Goal: Learn about a topic

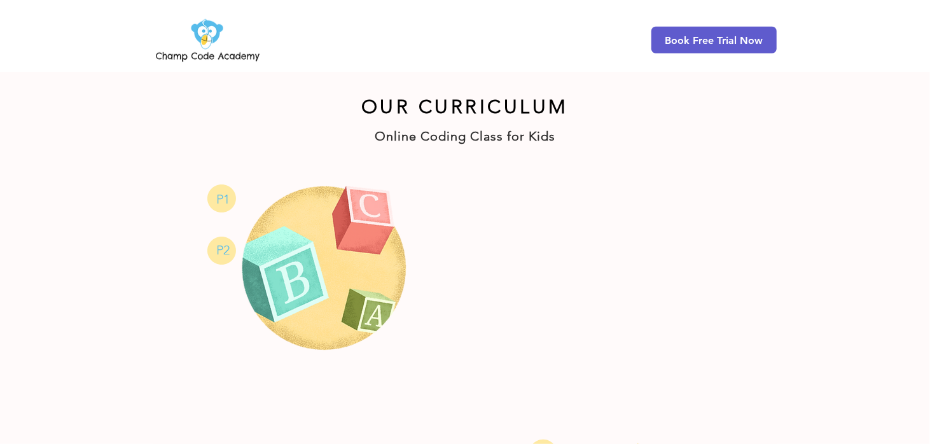
scroll to position [622, 0]
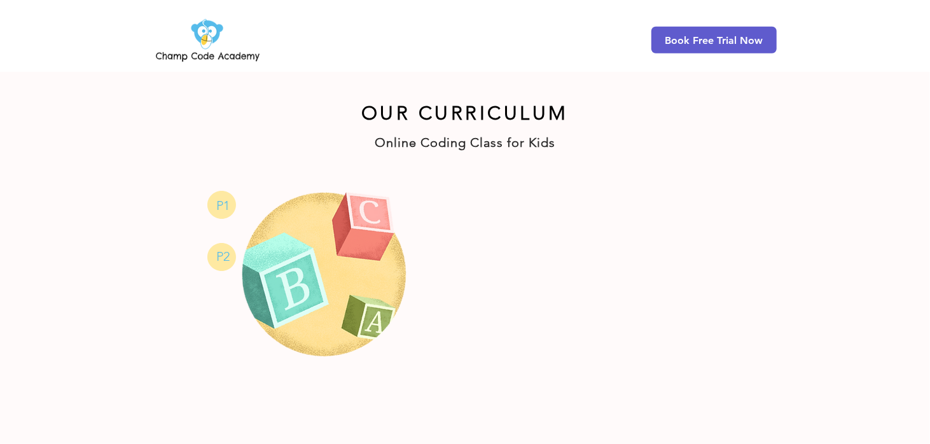
click at [228, 206] on span "P1" at bounding box center [223, 205] width 13 height 15
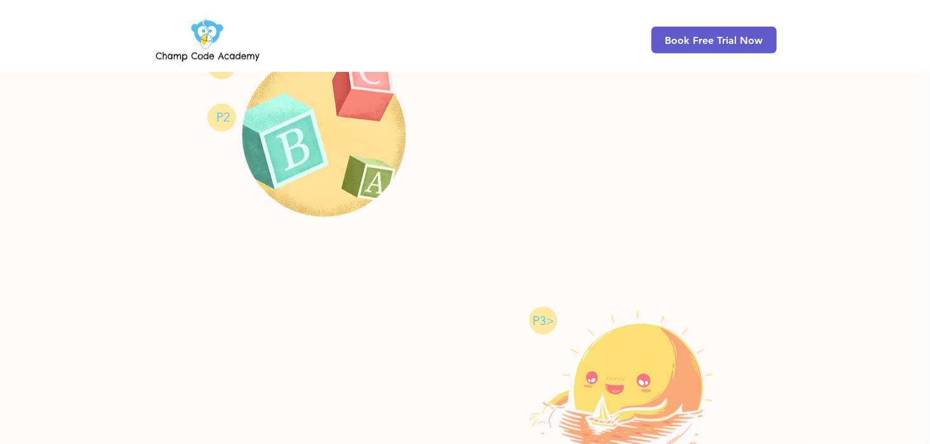
scroll to position [725, 0]
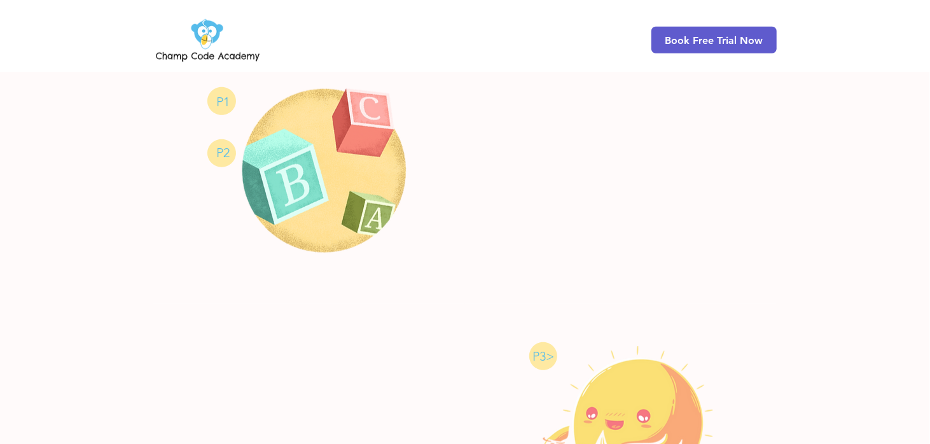
click at [227, 100] on span "P1" at bounding box center [223, 101] width 13 height 15
click at [215, 157] on p "P2" at bounding box center [223, 152] width 17 height 15
click at [293, 90] on img at bounding box center [325, 172] width 172 height 171
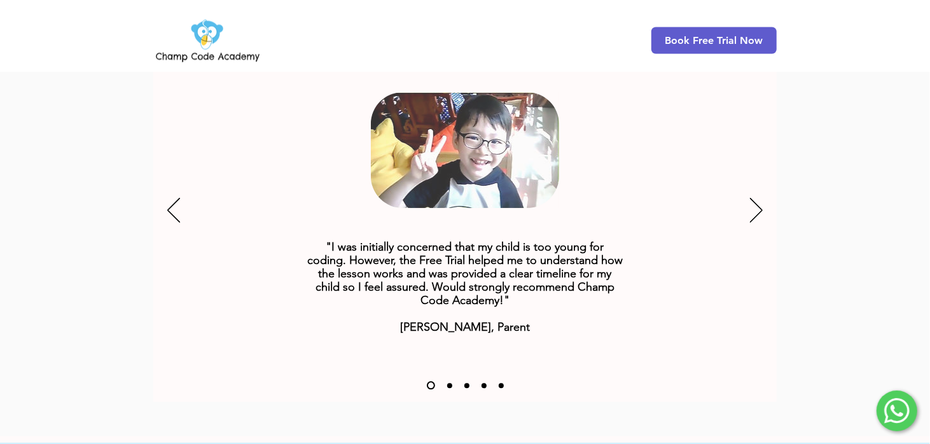
scroll to position [1649, 0]
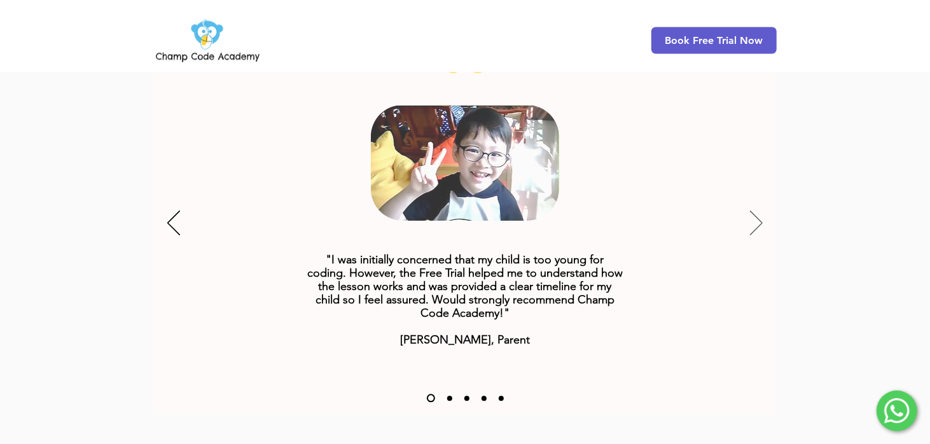
click at [755, 214] on button "Next" at bounding box center [756, 224] width 13 height 27
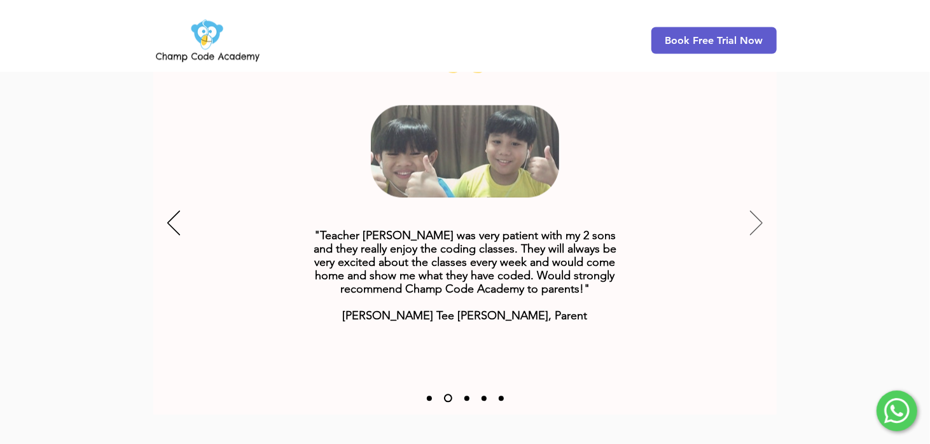
click at [755, 214] on button "Next" at bounding box center [756, 224] width 13 height 27
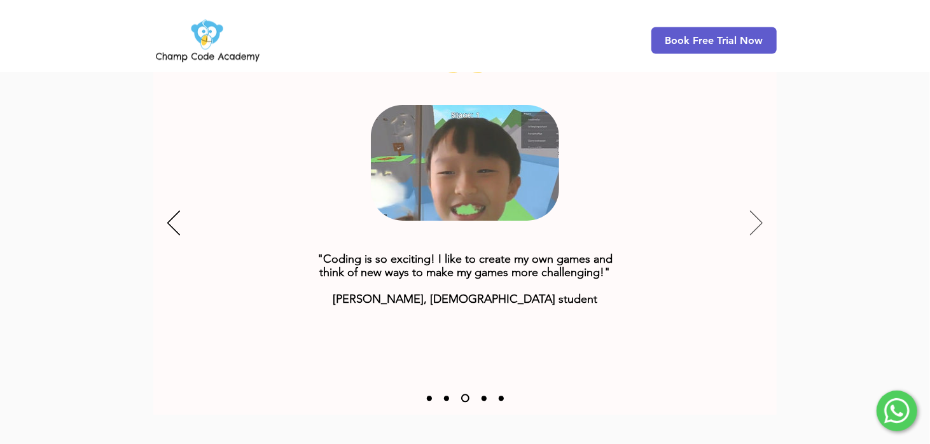
click at [755, 214] on button "Next" at bounding box center [756, 224] width 13 height 27
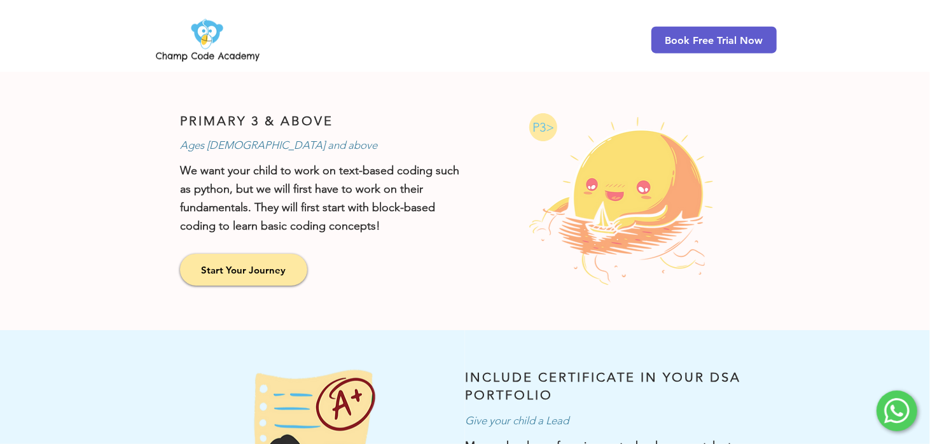
scroll to position [901, 0]
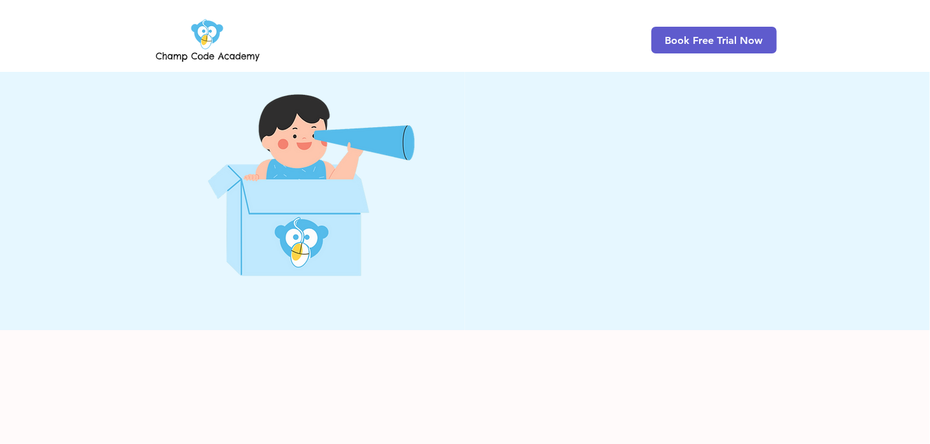
scroll to position [9, 0]
